Goal: Task Accomplishment & Management: Manage account settings

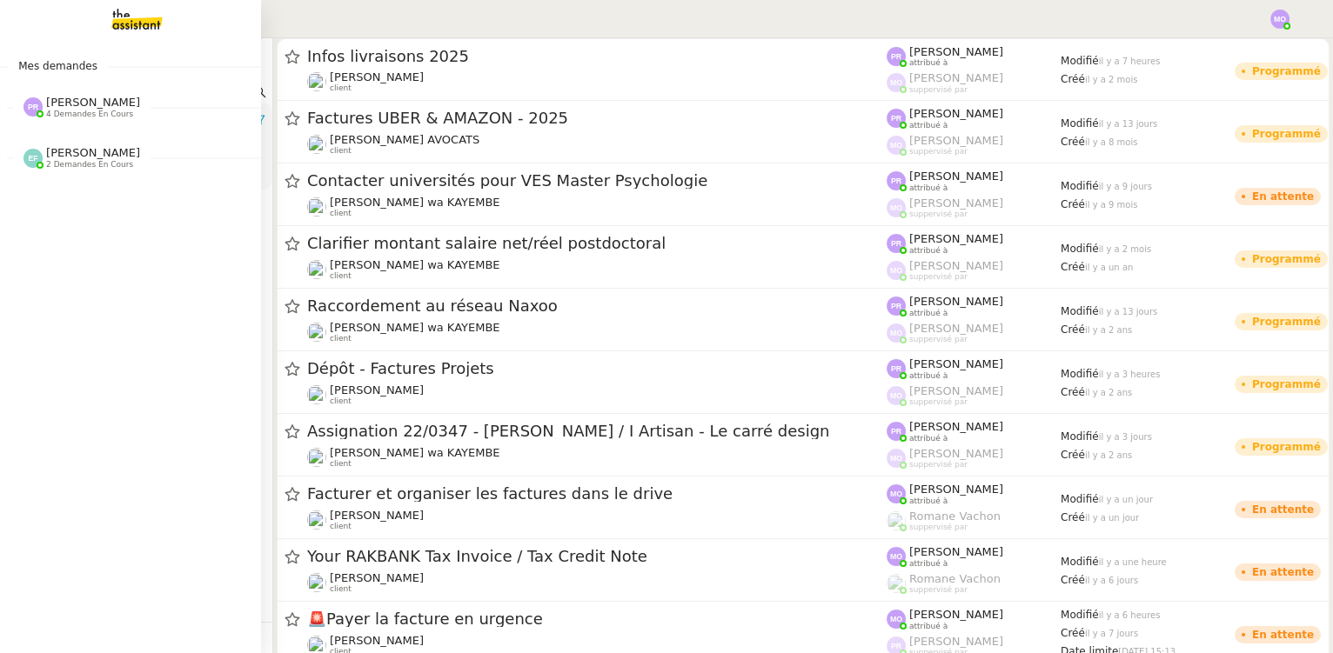
click at [82, 105] on span "[PERSON_NAME]" at bounding box center [93, 102] width 94 height 13
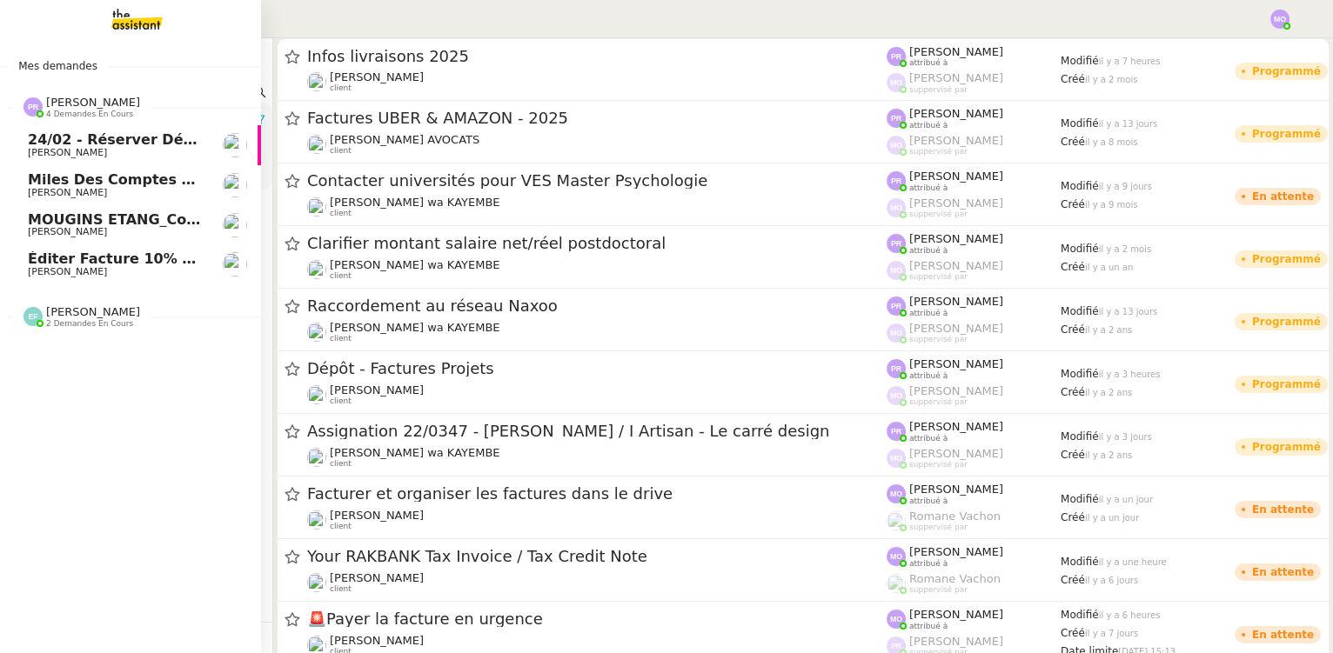
click at [82, 105] on span "[PERSON_NAME]" at bounding box center [93, 102] width 94 height 13
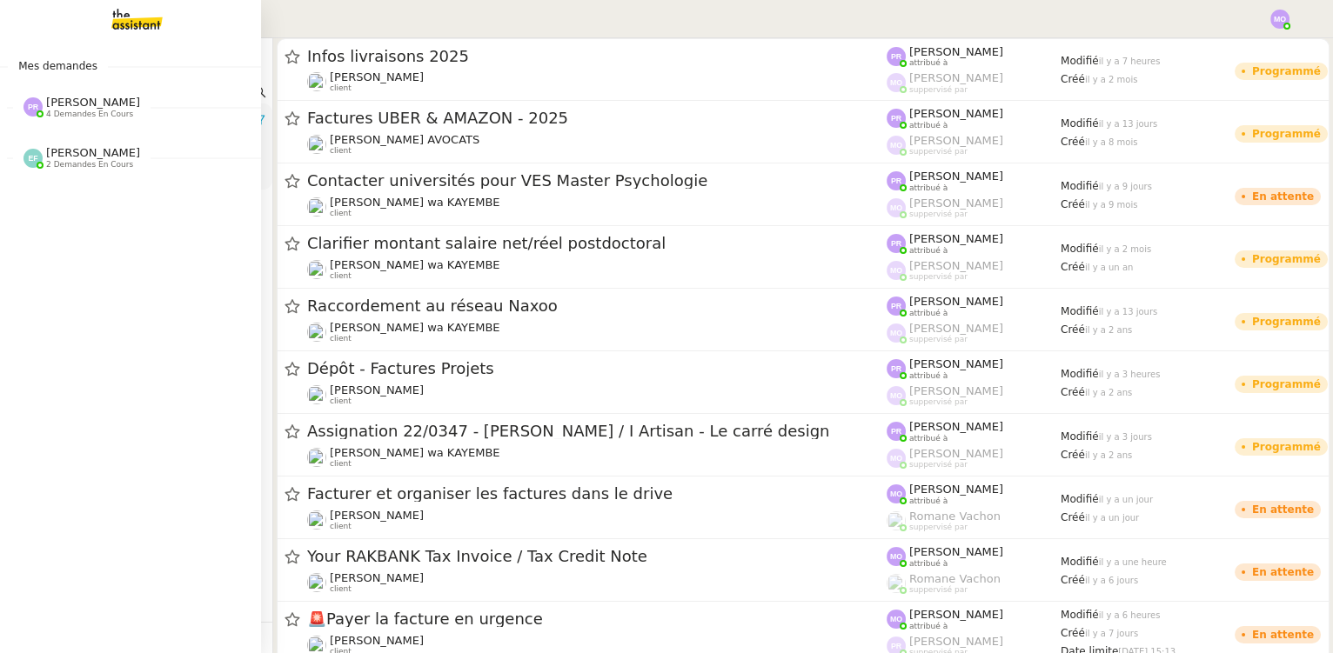
click at [85, 108] on span "[PERSON_NAME]" at bounding box center [93, 102] width 94 height 13
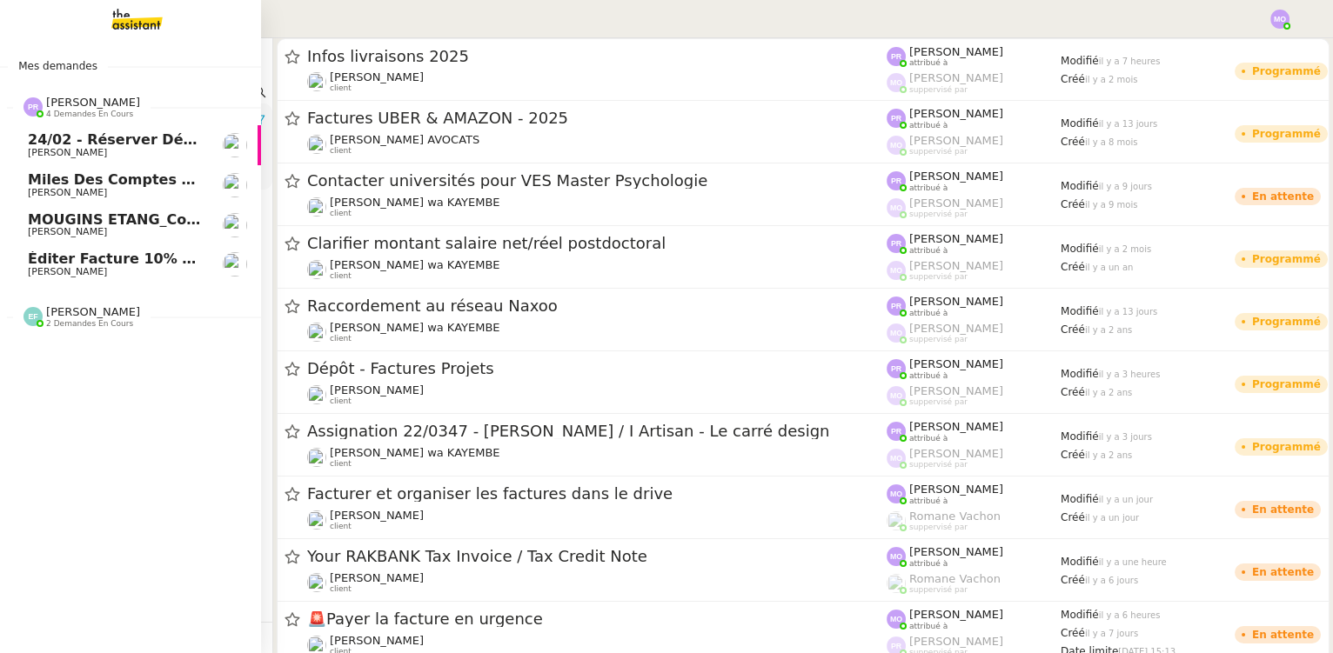
click at [128, 222] on span "MOUGINS ETANG_Commande luminaires et miroirs" at bounding box center [227, 219] width 399 height 17
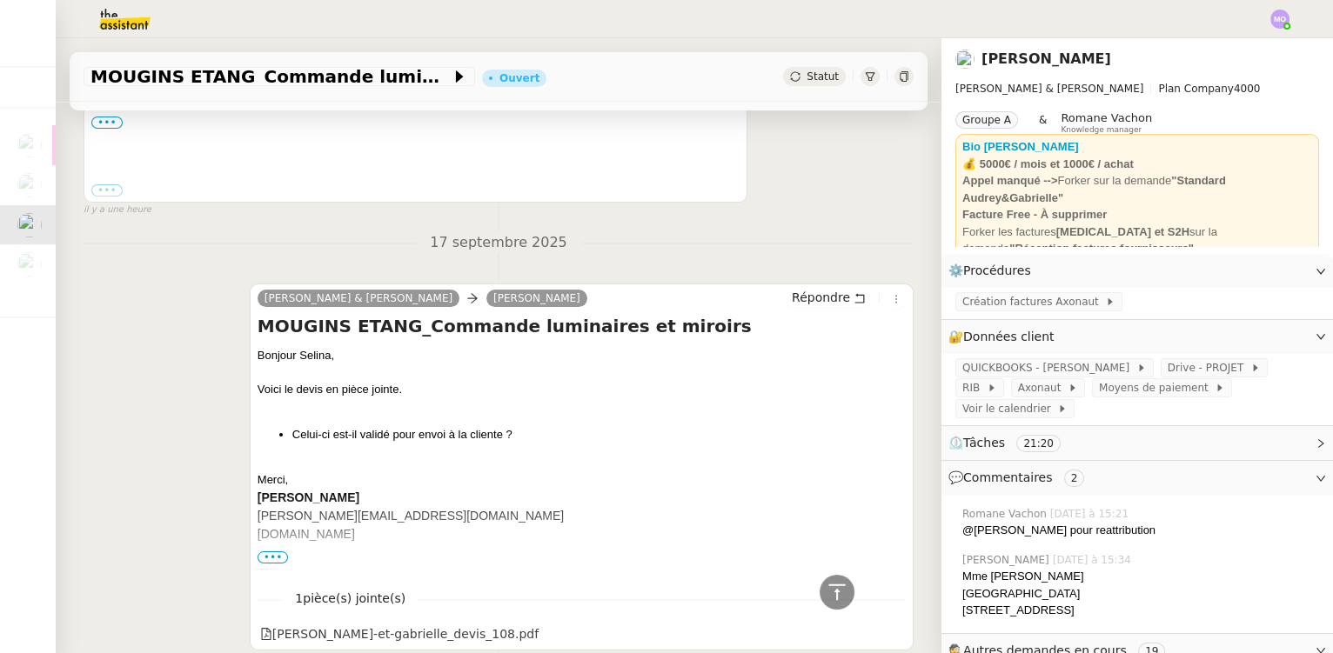
scroll to position [474, 0]
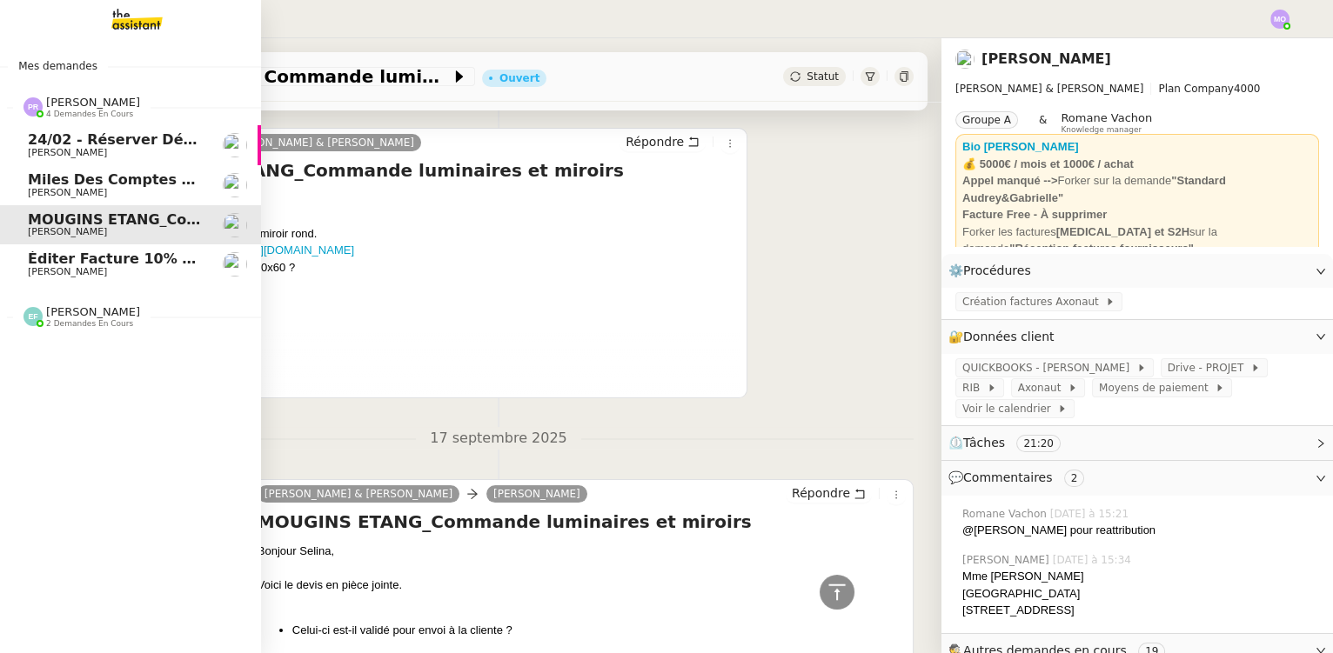
click at [107, 146] on span "24/02 - Réserver déplacement à [GEOGRAPHIC_DATA] pour [PERSON_NAME] et [PERSON_…" at bounding box center [404, 139] width 752 height 17
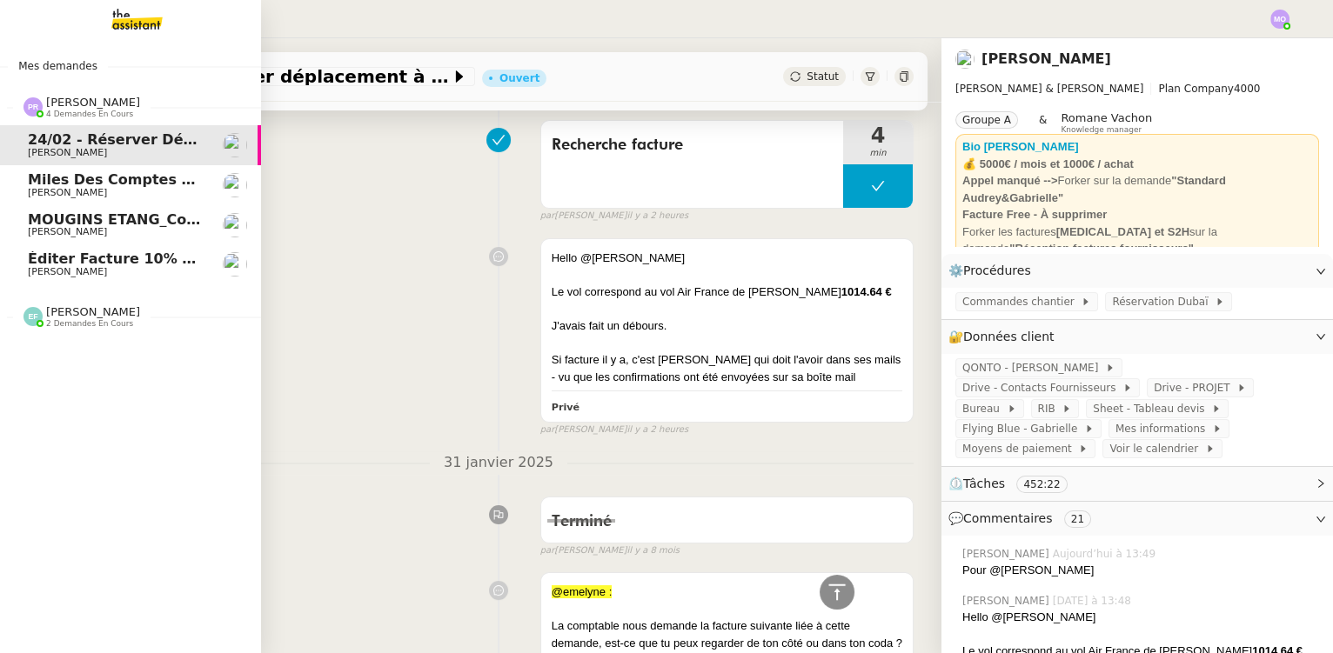
click at [124, 264] on span "Éditer facture 10% pour NCV rénovation" at bounding box center [189, 259] width 322 height 17
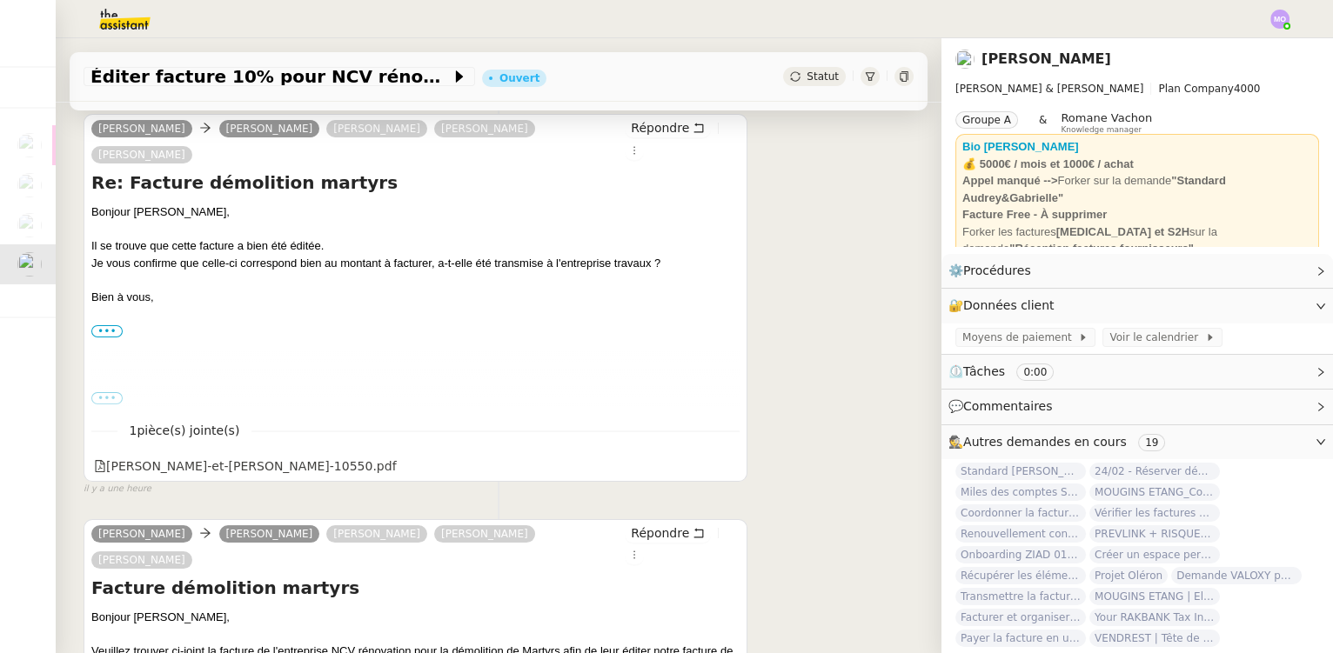
scroll to position [218, 0]
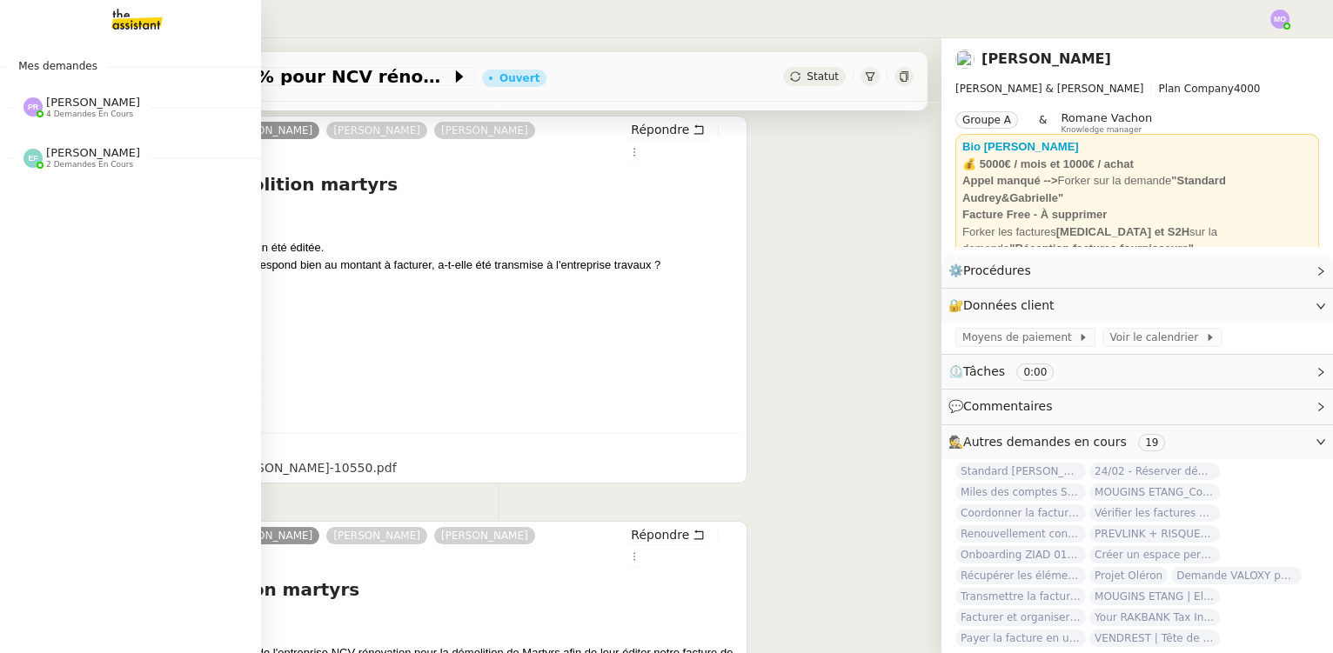
click at [101, 164] on span "2 demandes en cours" at bounding box center [89, 165] width 87 height 10
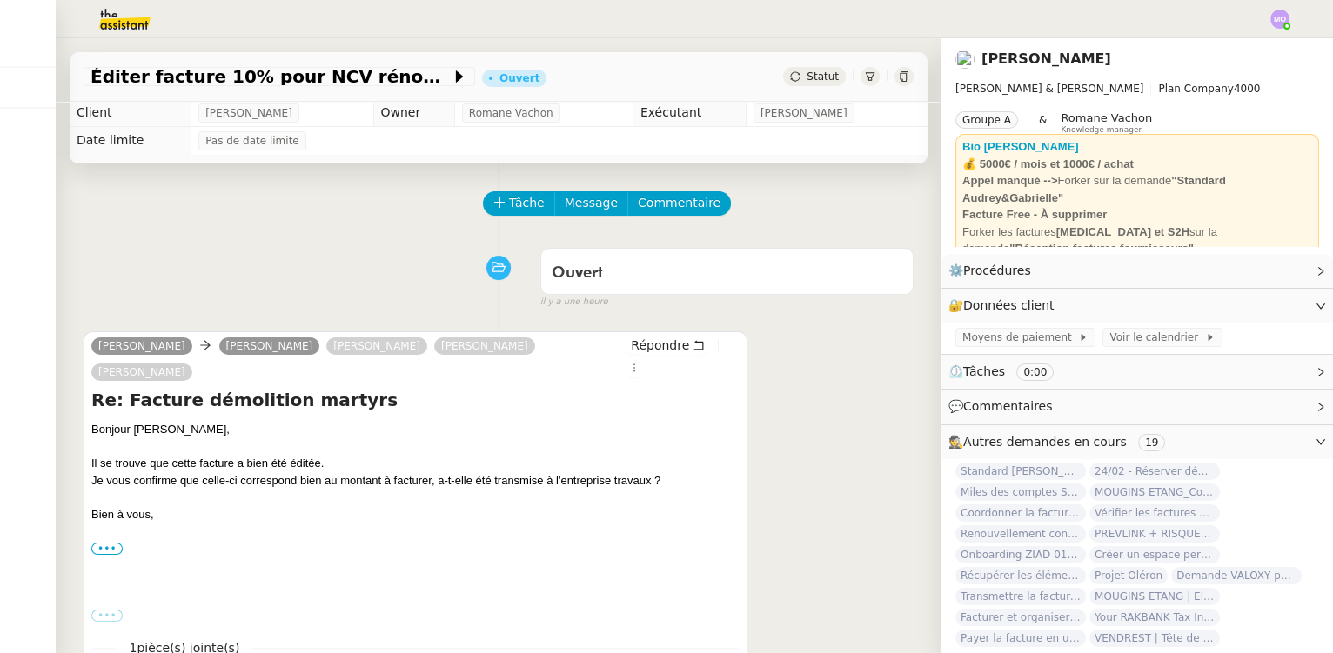
scroll to position [0, 0]
